Goal: Task Accomplishment & Management: Complete application form

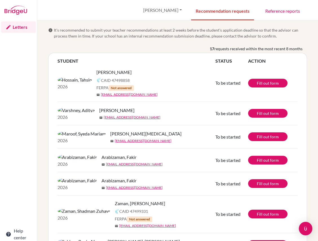
click at [144, 52] on div "17 requests received within the most recent 8 months" at bounding box center [177, 49] width 259 height 7
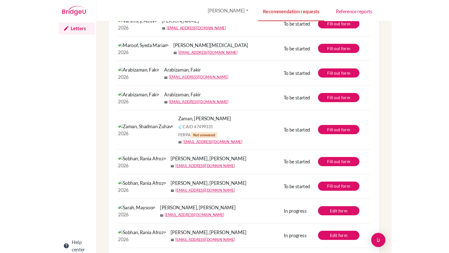
scroll to position [89, 0]
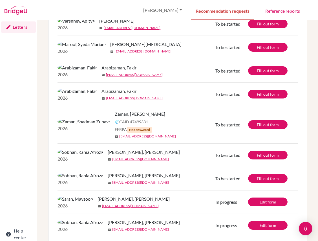
click at [63, 0] on div "Recommendation requests Reference reports [PERSON_NAME] Profile Log out Your br…" at bounding box center [177, 10] width 281 height 20
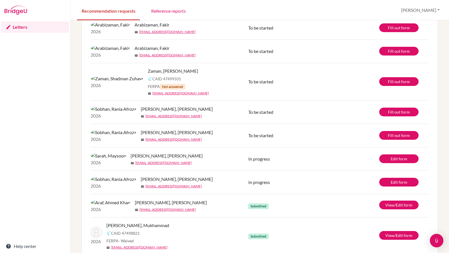
scroll to position [132, 0]
click at [390, 116] on link "Fill out form" at bounding box center [399, 112] width 39 height 9
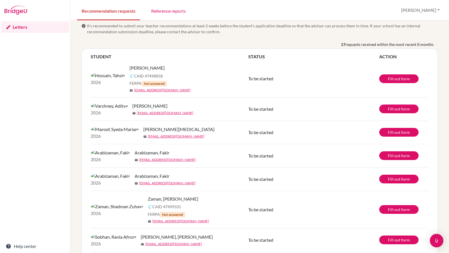
scroll to position [0, 0]
